Goal: Task Accomplishment & Management: Complete application form

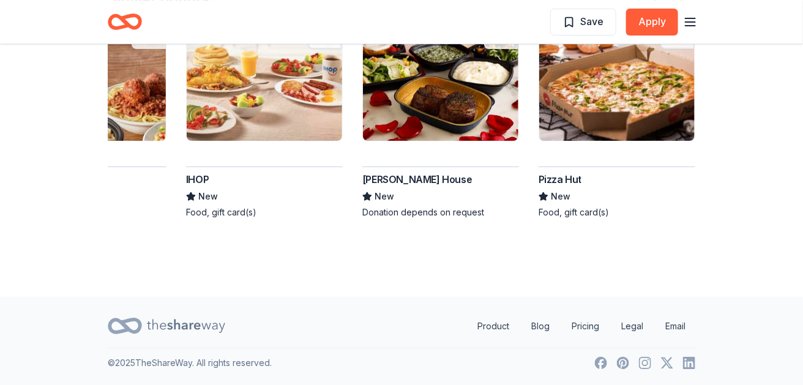
scroll to position [1721, 0]
click at [518, 141] on img at bounding box center [440, 82] width 155 height 116
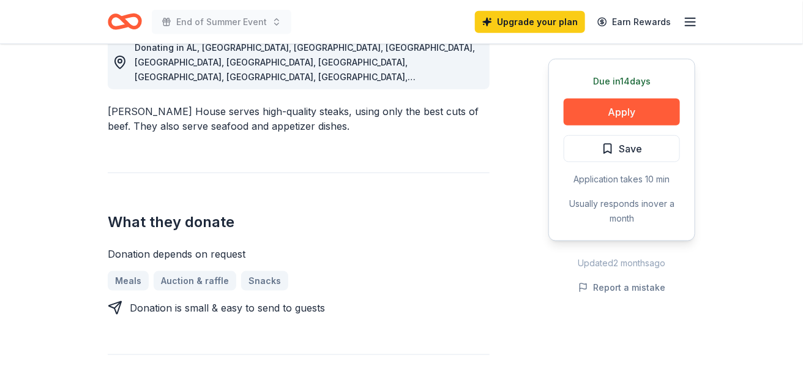
scroll to position [386, 0]
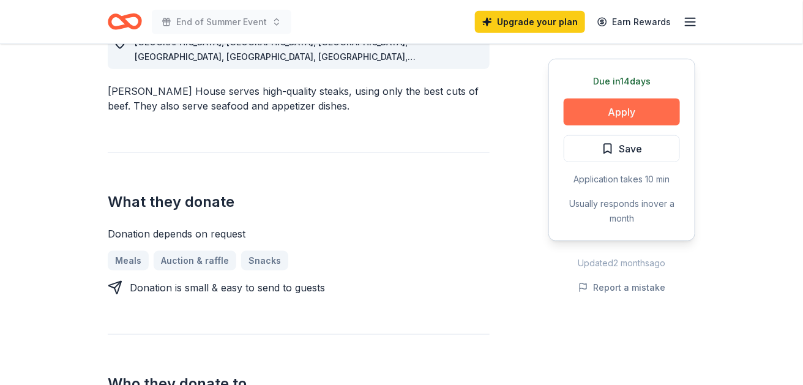
click at [579, 125] on button "Apply" at bounding box center [622, 112] width 116 height 27
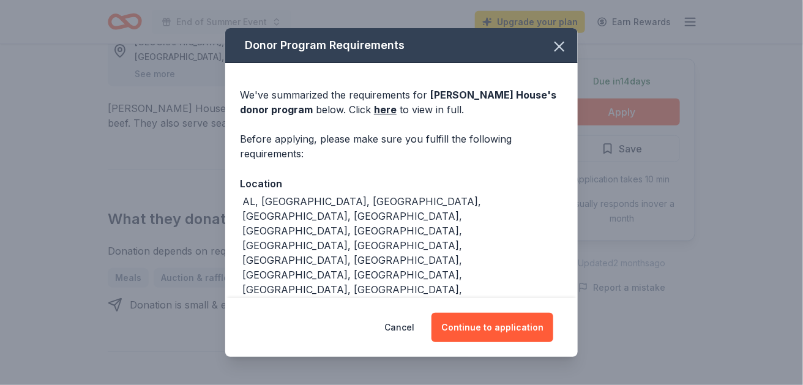
click at [539, 337] on div "Cancel Continue to application" at bounding box center [401, 327] width 352 height 59
click at [546, 327] on button "Continue to application" at bounding box center [492, 327] width 122 height 29
